Goal: Information Seeking & Learning: Learn about a topic

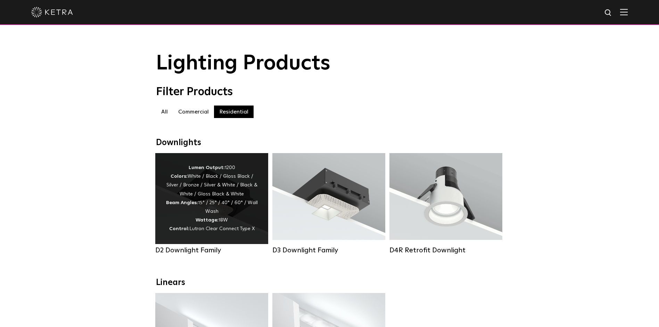
click at [210, 223] on strong "Wattage:" at bounding box center [207, 220] width 23 height 5
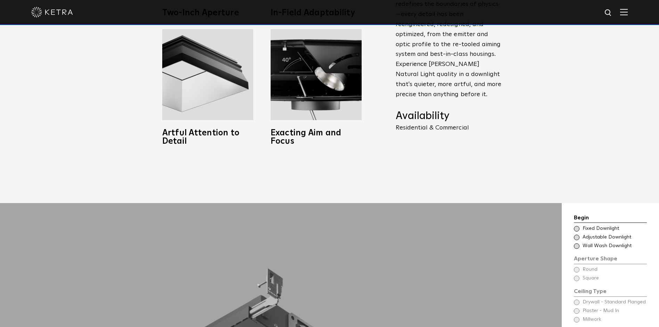
scroll to position [417, 0]
